Goal: Information Seeking & Learning: Find contact information

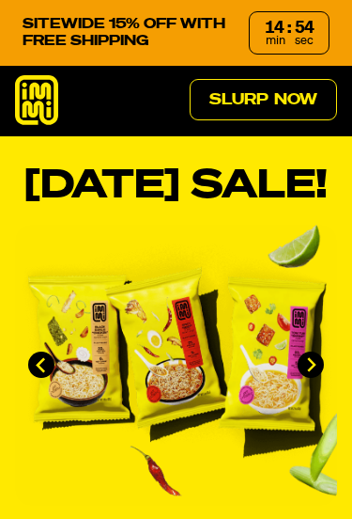
type input "[EMAIL_ADDRESS][DOMAIN_NAME]"
click at [241, 110] on link "Slurp Now" at bounding box center [264, 99] width 148 height 41
click at [35, 94] on icon at bounding box center [36, 100] width 43 height 50
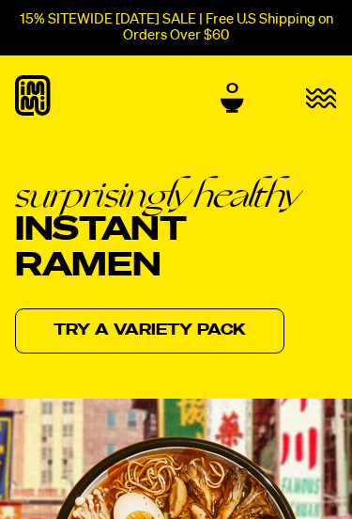
click at [323, 96] on icon "button" at bounding box center [321, 98] width 31 height 22
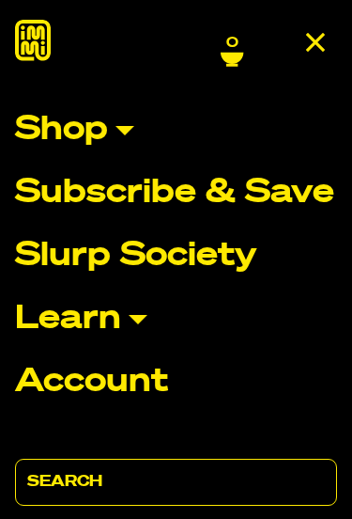
click at [45, 135] on p "Shop" at bounding box center [61, 130] width 93 height 33
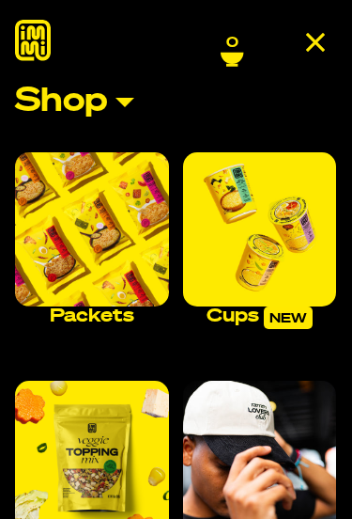
scroll to position [51, 0]
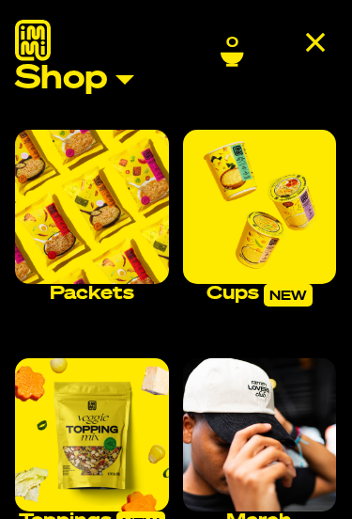
click at [57, 205] on img "Main navigation" at bounding box center [92, 207] width 154 height 154
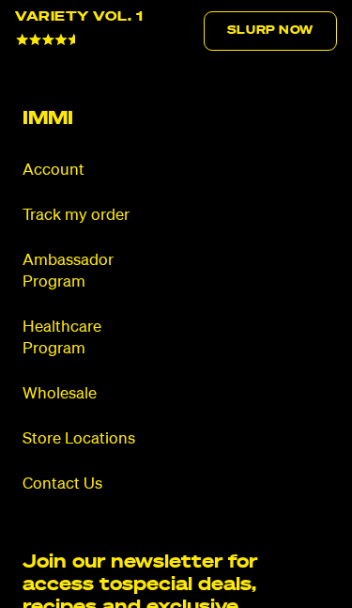
scroll to position [13042, 0]
click at [46, 430] on link "Store Locations" at bounding box center [87, 441] width 129 height 22
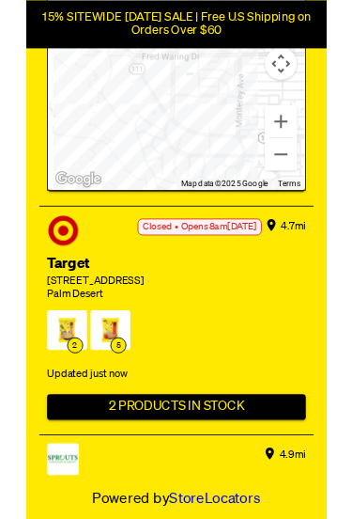
scroll to position [1097, 0]
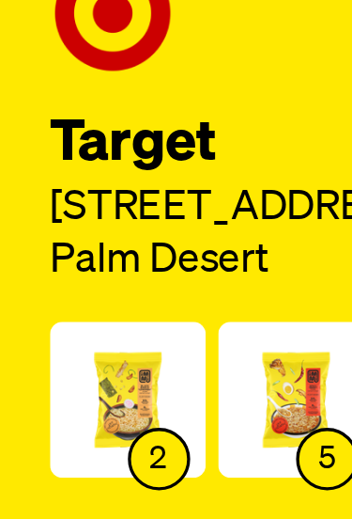
click at [86, 362] on span "5" at bounding box center [98, 389] width 47 height 55
click at [33, 362] on span "2" at bounding box center [47, 389] width 47 height 55
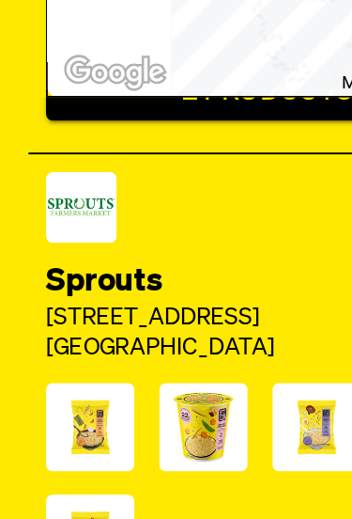
scroll to position [2313, 0]
